Goal: Information Seeking & Learning: Learn about a topic

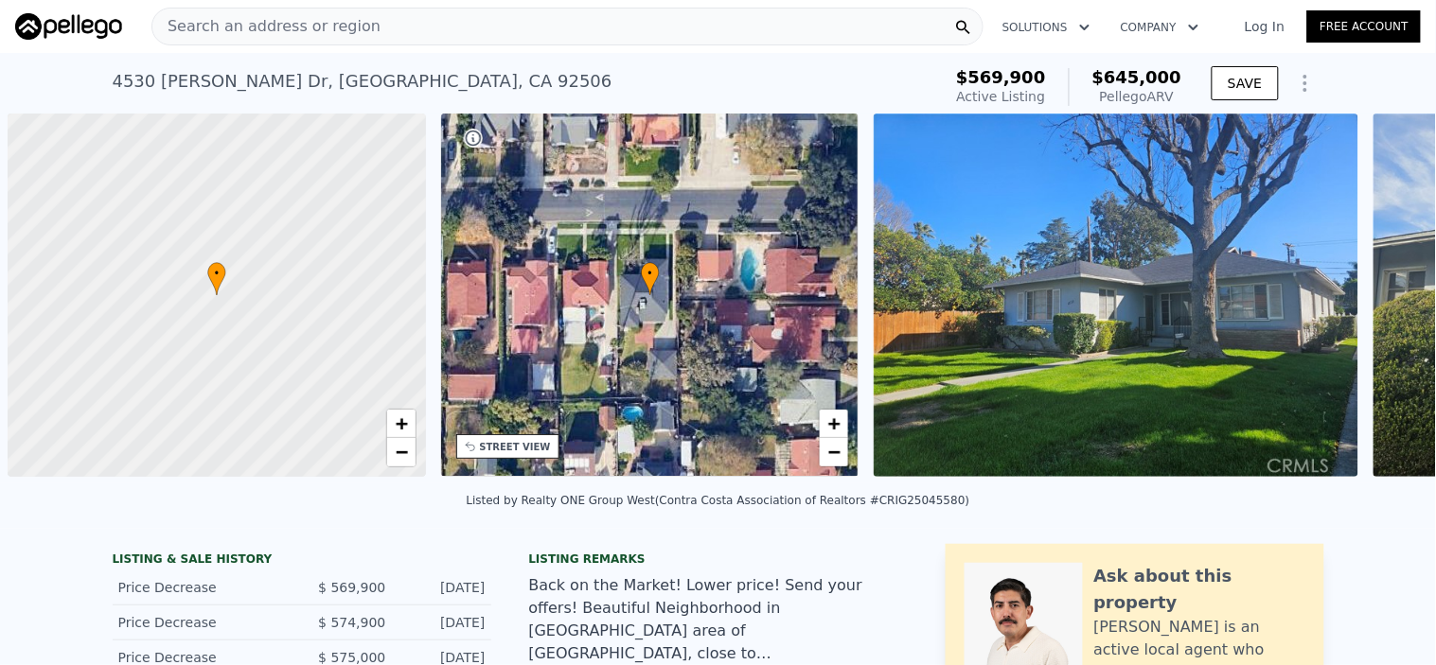
scroll to position [0, 7]
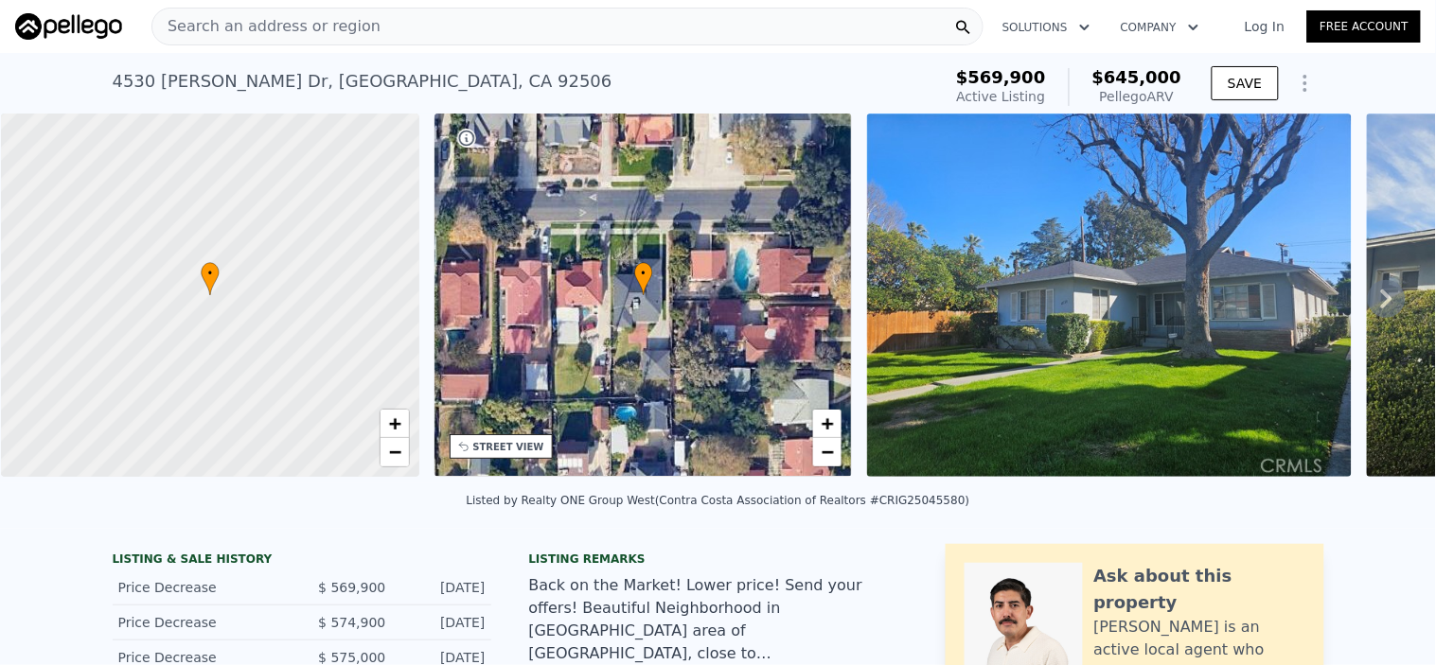
click at [379, 27] on div "Search an address or region" at bounding box center [567, 27] width 832 height 38
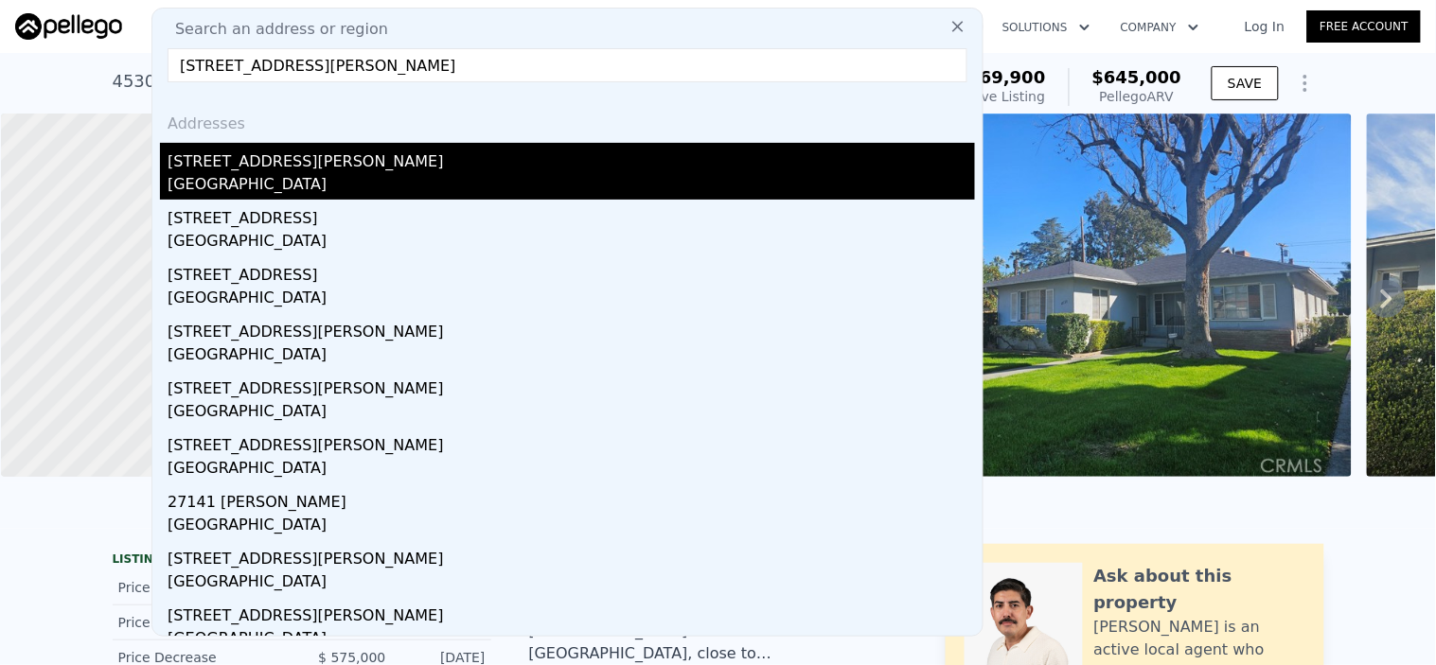
type input "[STREET_ADDRESS][PERSON_NAME]"
click at [317, 168] on div "[STREET_ADDRESS][PERSON_NAME]" at bounding box center [571, 158] width 807 height 30
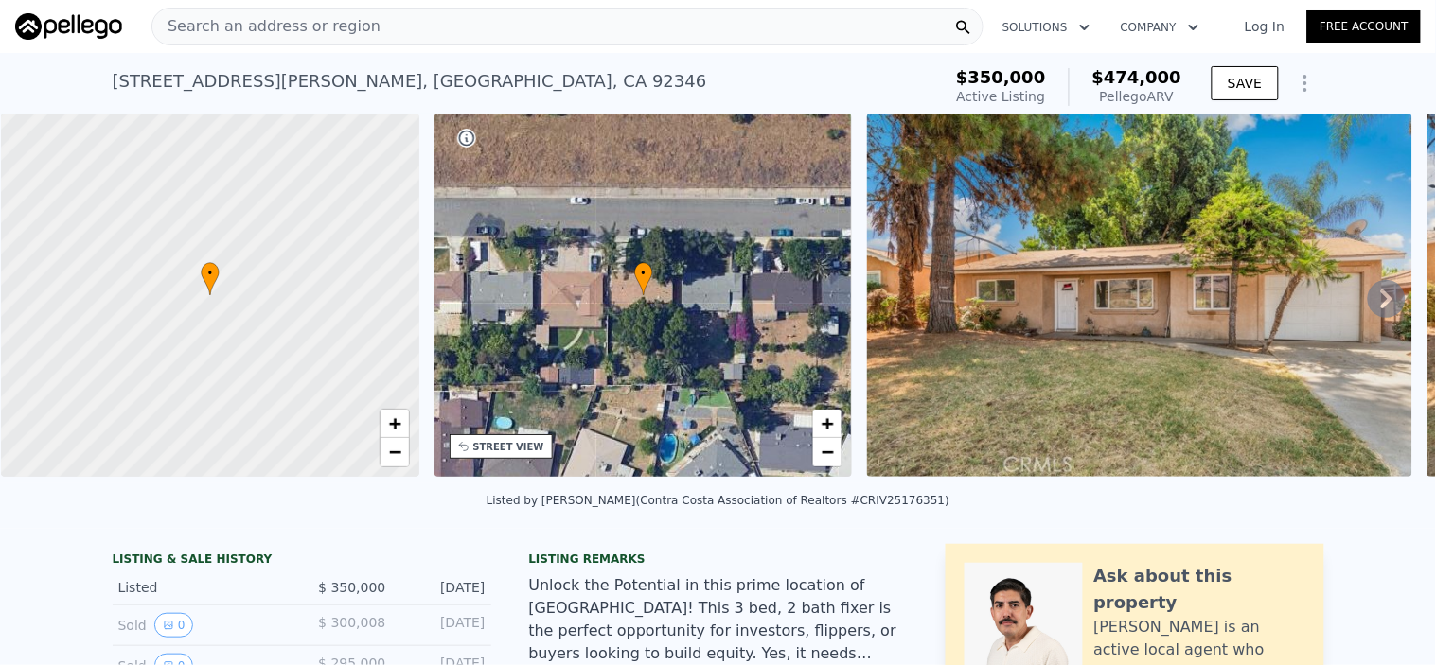
click at [279, 25] on span "Search an address or region" at bounding box center [266, 26] width 228 height 23
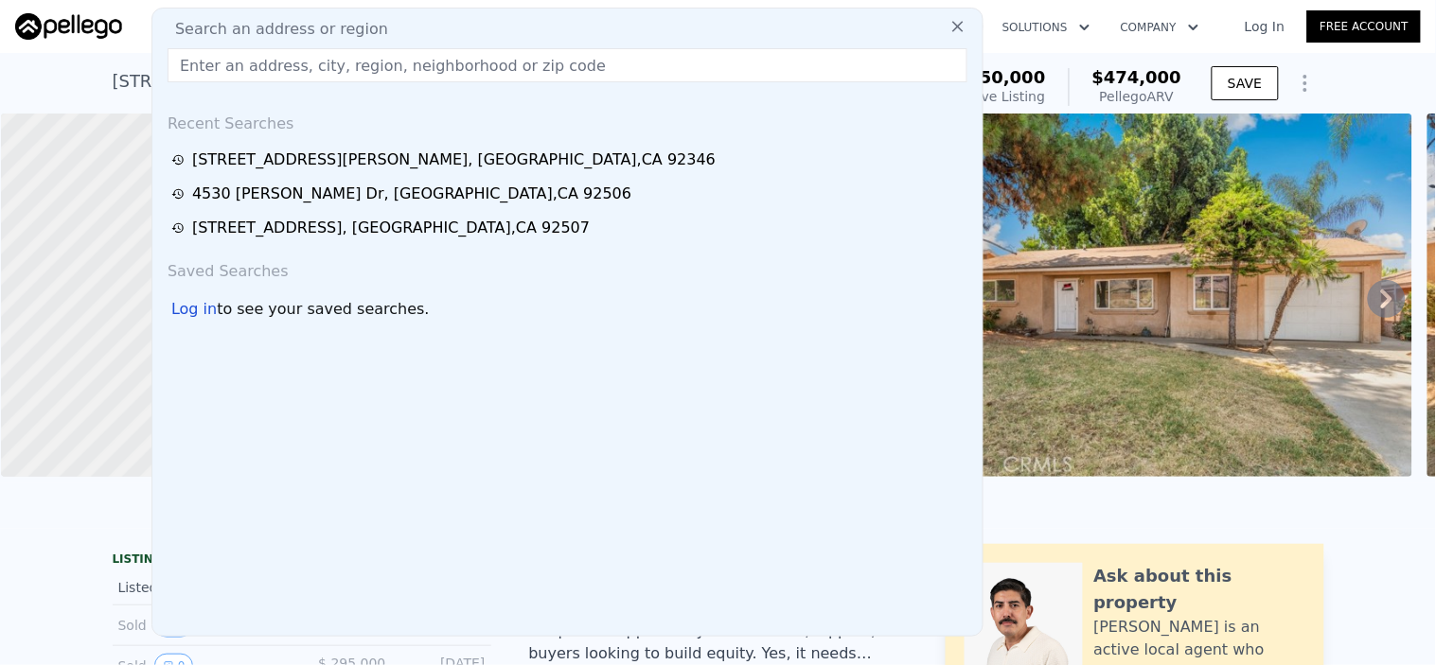
click at [279, 25] on span "Search an address or region" at bounding box center [274, 29] width 228 height 23
click at [285, 53] on input "text" at bounding box center [568, 65] width 800 height 34
type input "V"
paste input "[STREET_ADDRESS][PERSON_NAME]"
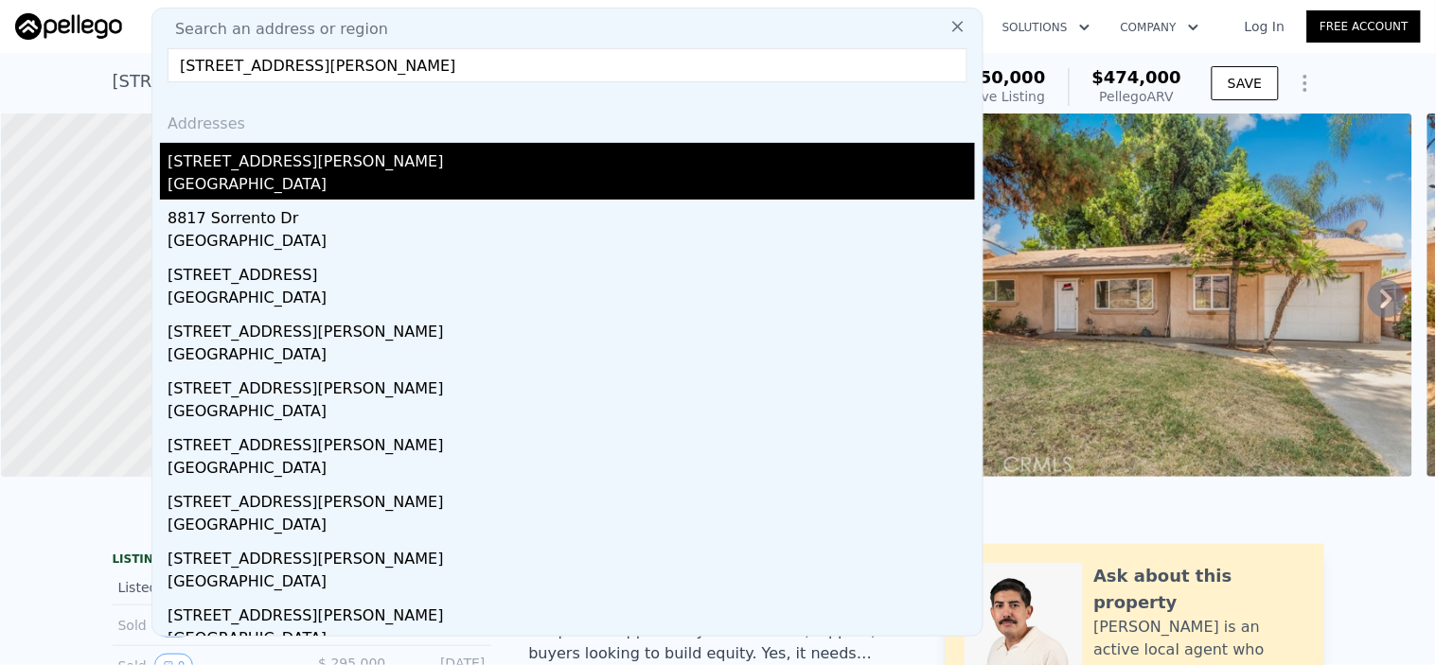
type input "[STREET_ADDRESS][PERSON_NAME]"
click at [322, 177] on div "[GEOGRAPHIC_DATA]" at bounding box center [571, 186] width 807 height 27
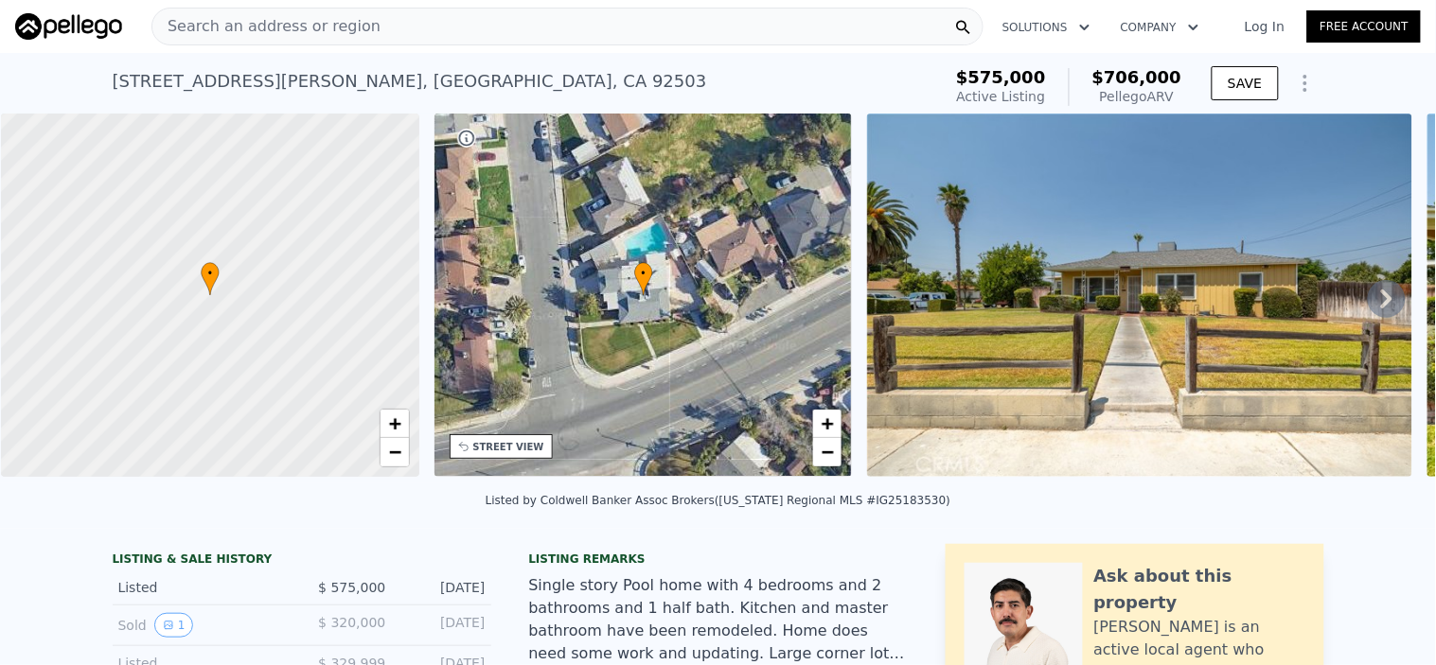
type input "2"
type input "4"
type input "1"
type input "2"
type input "1001"
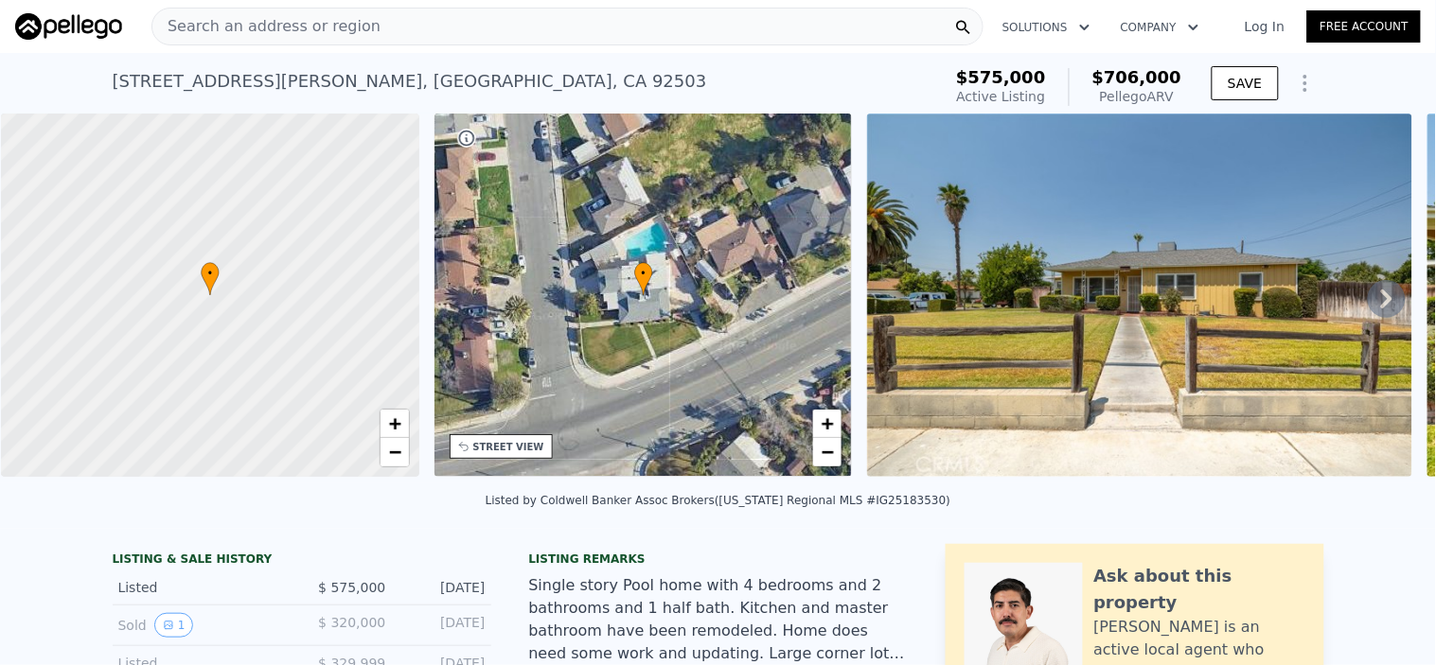
type input "1672"
type input "6525"
type input "9800"
type input "$ 474,000"
type input "5"
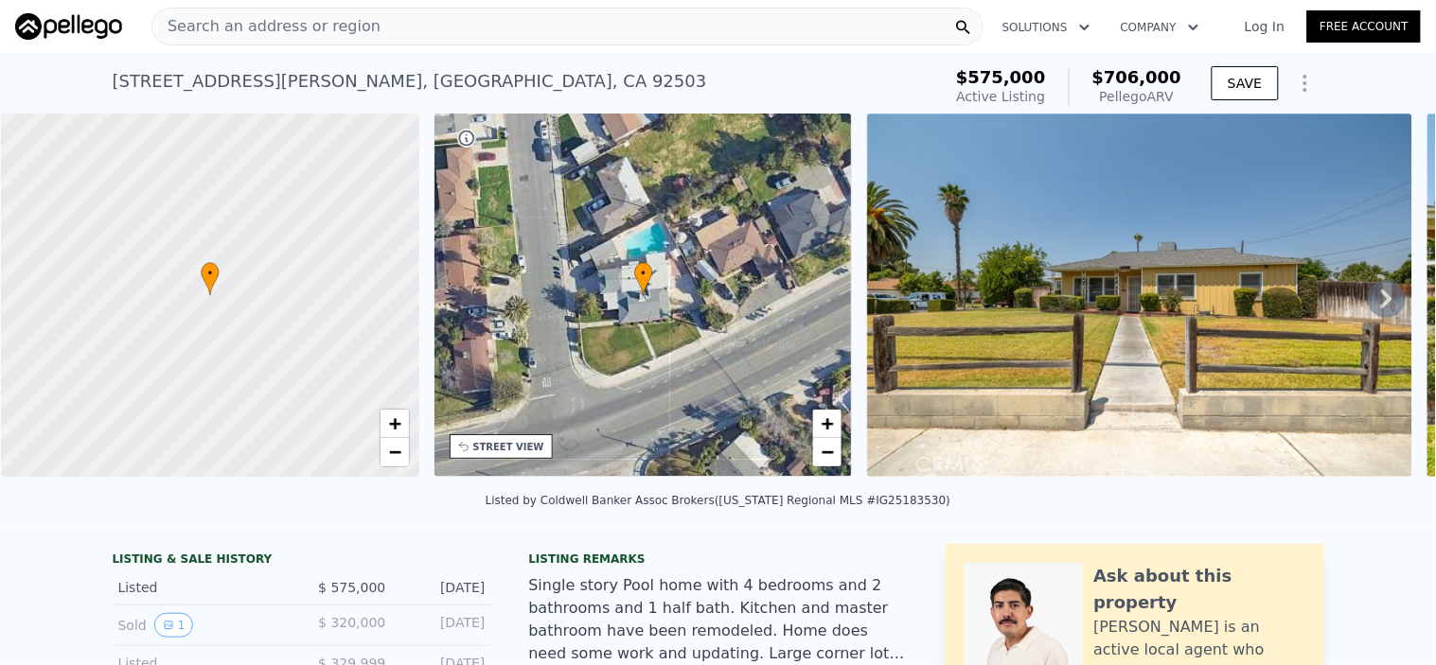
type input "$ 73,598"
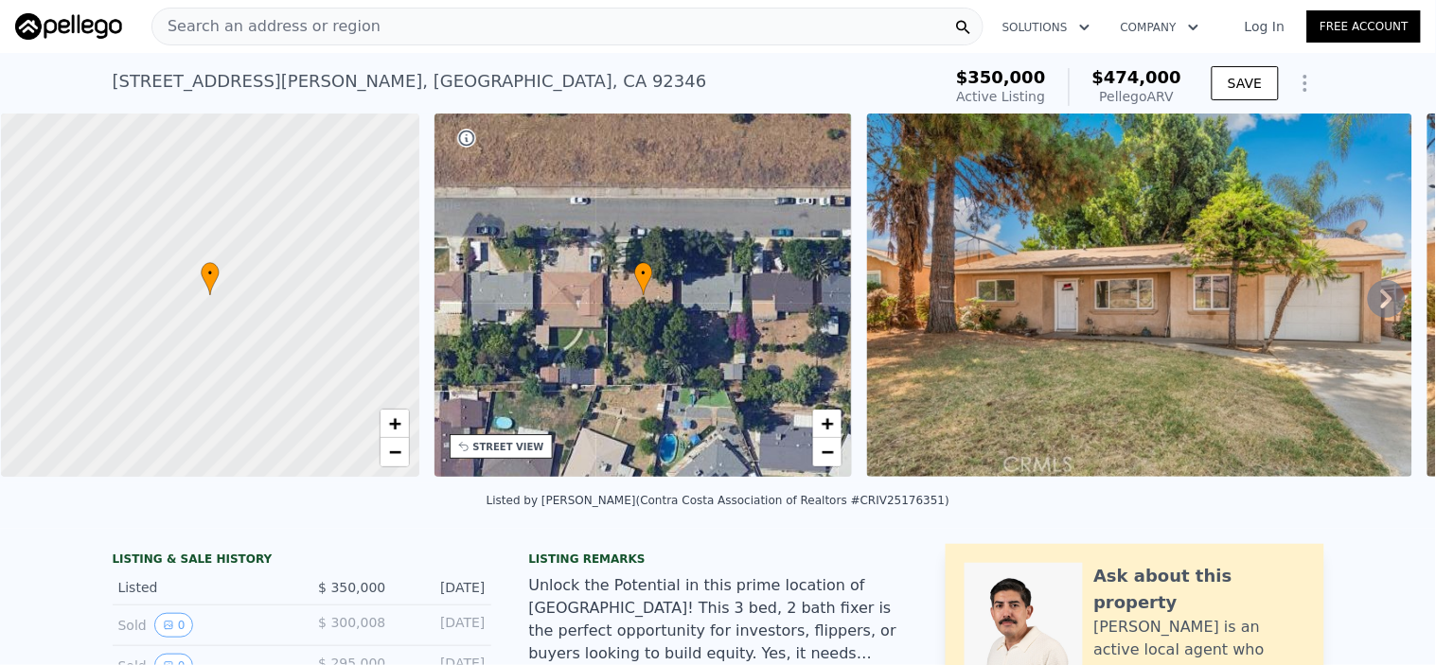
type input "3"
type input "5"
type input "1.5"
type input "3"
type input "1346"
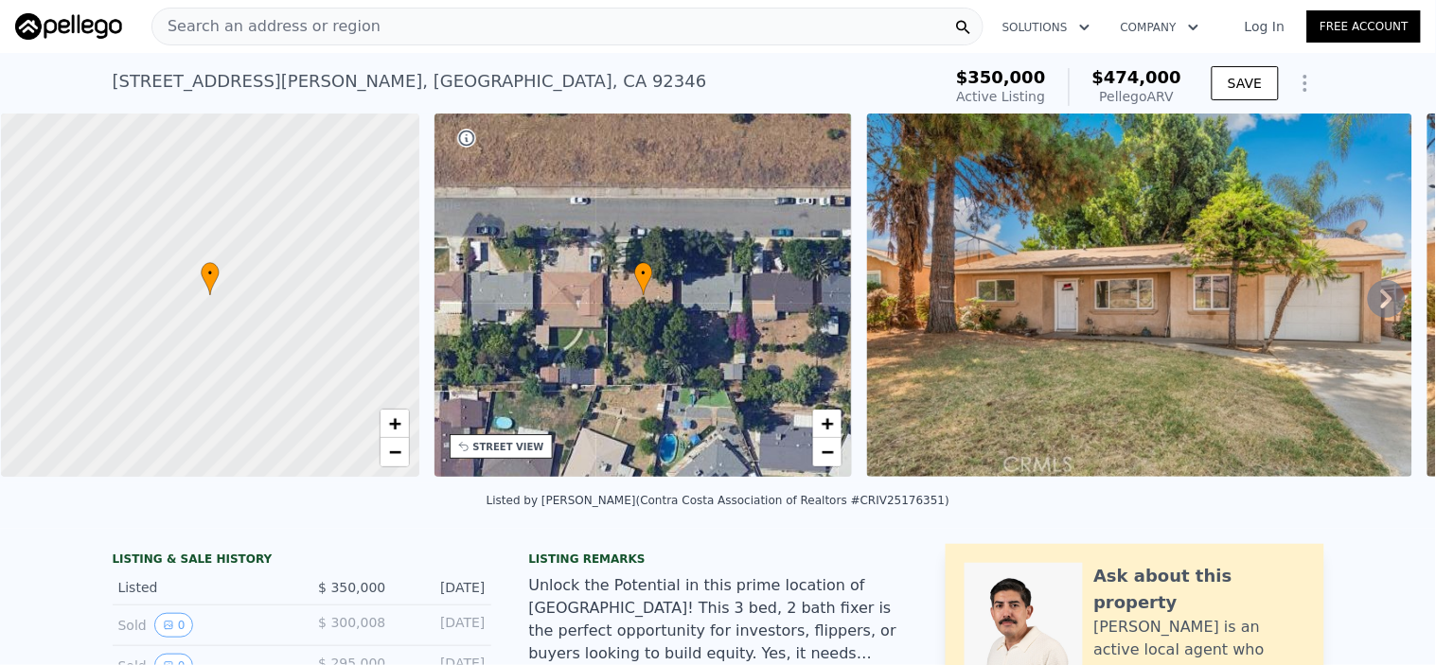
type input "2235"
type input "6970"
type input "17424"
type input "$ 706,000"
type input "6"
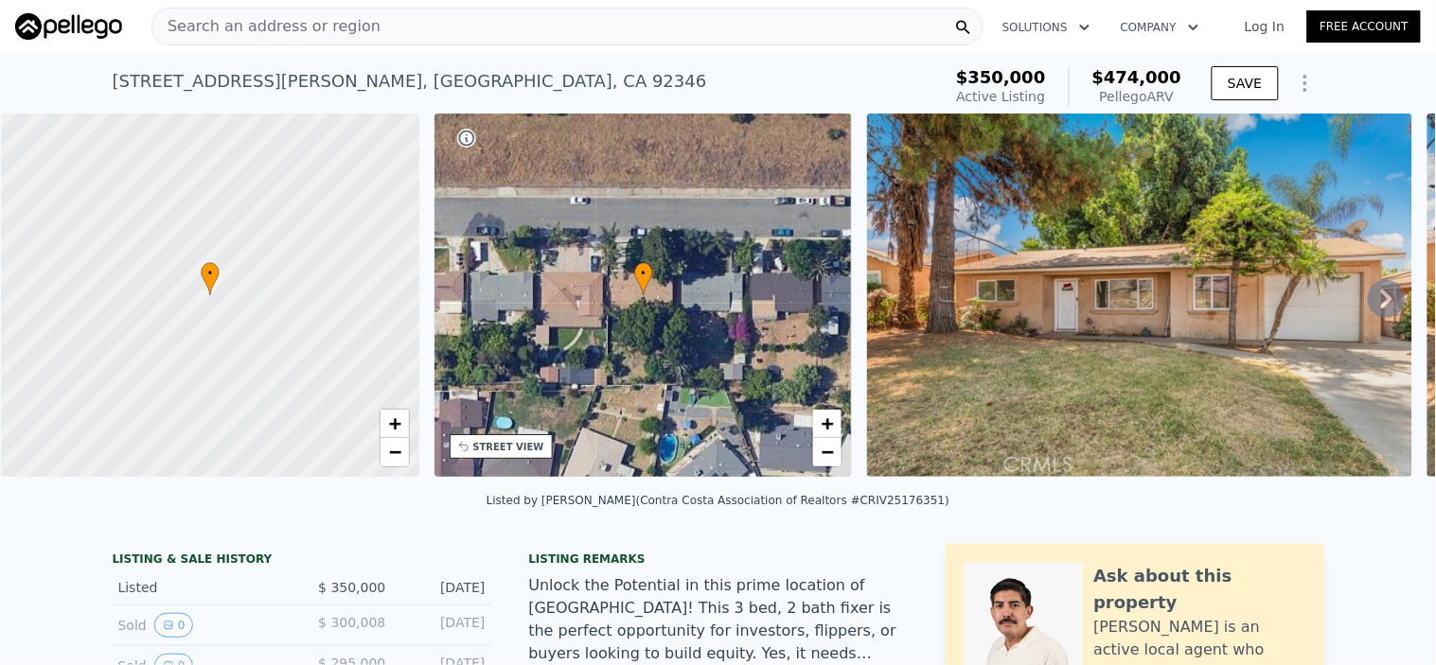
type input "$ 48,020"
